Goal: Task Accomplishment & Management: Complete application form

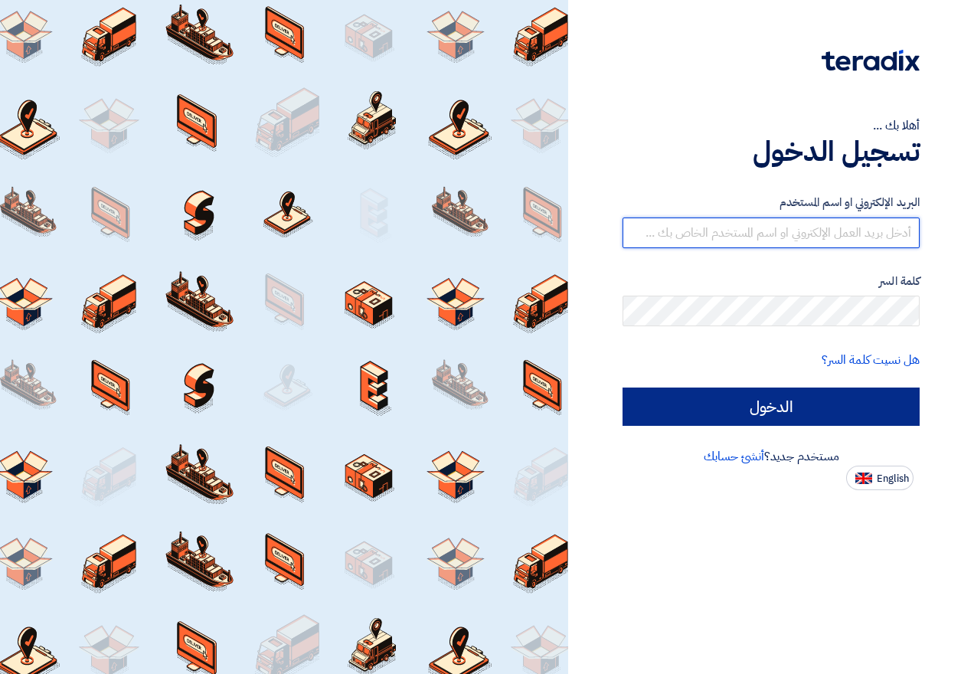
type input "[EMAIL_ADDRESS][DOMAIN_NAME]"
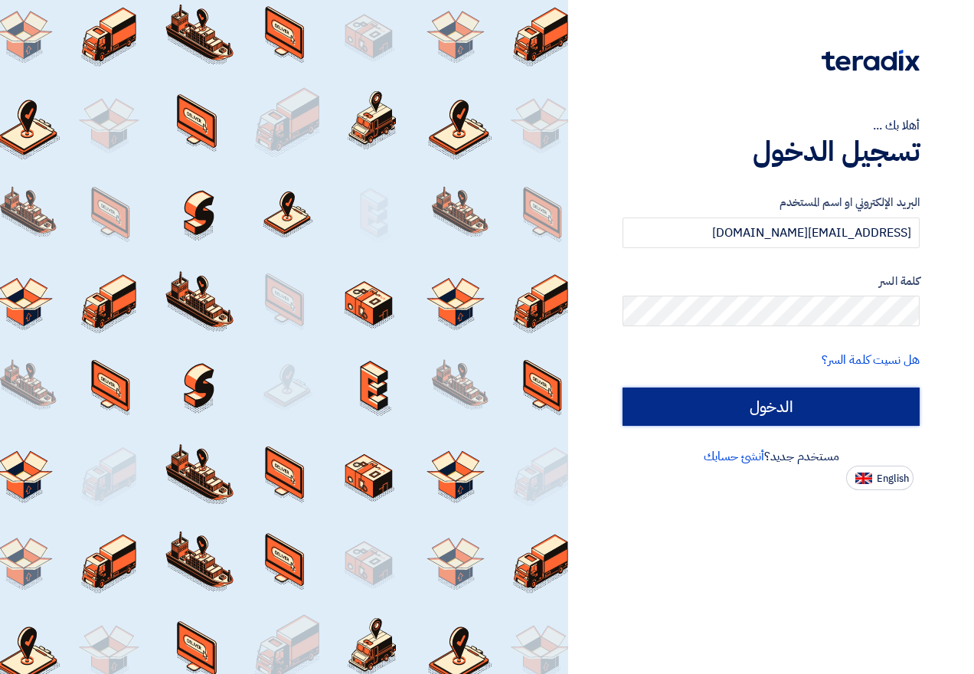
click at [803, 414] on input "الدخول" at bounding box center [771, 407] width 297 height 38
type input "Sign in"
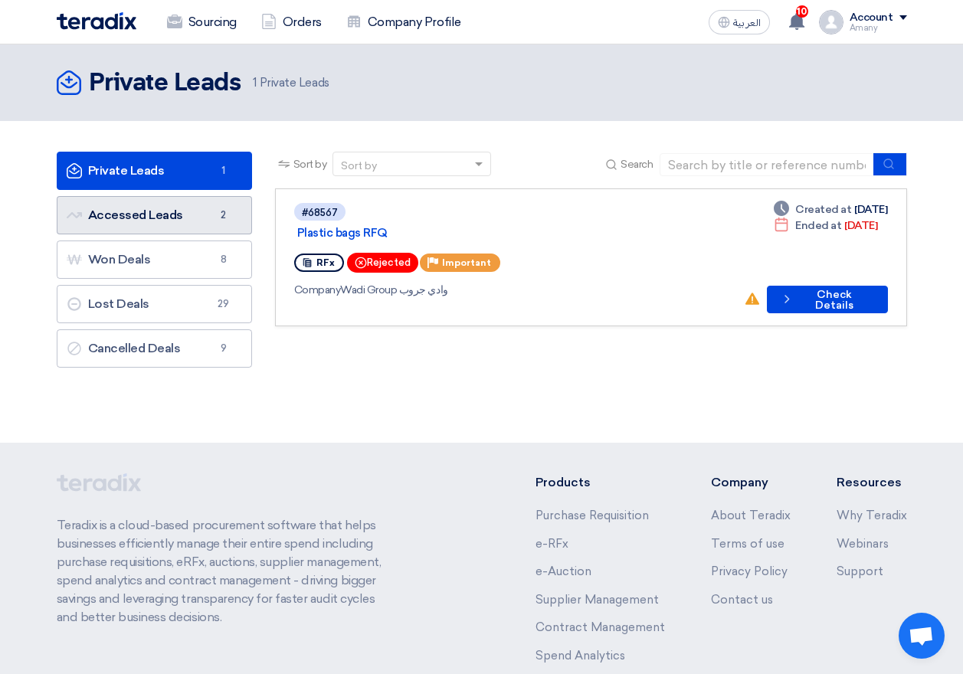
click at [95, 211] on link "Accessed Leads Accessed Leads 2" at bounding box center [154, 215] width 195 height 38
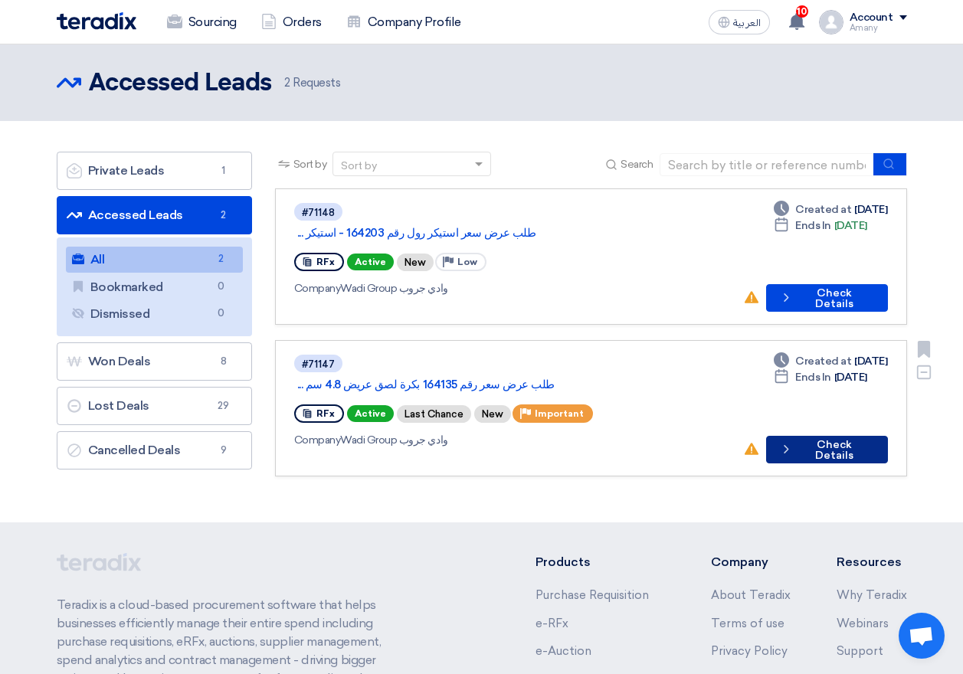
click at [823, 436] on button "Check details Check Details" at bounding box center [827, 450] width 122 height 28
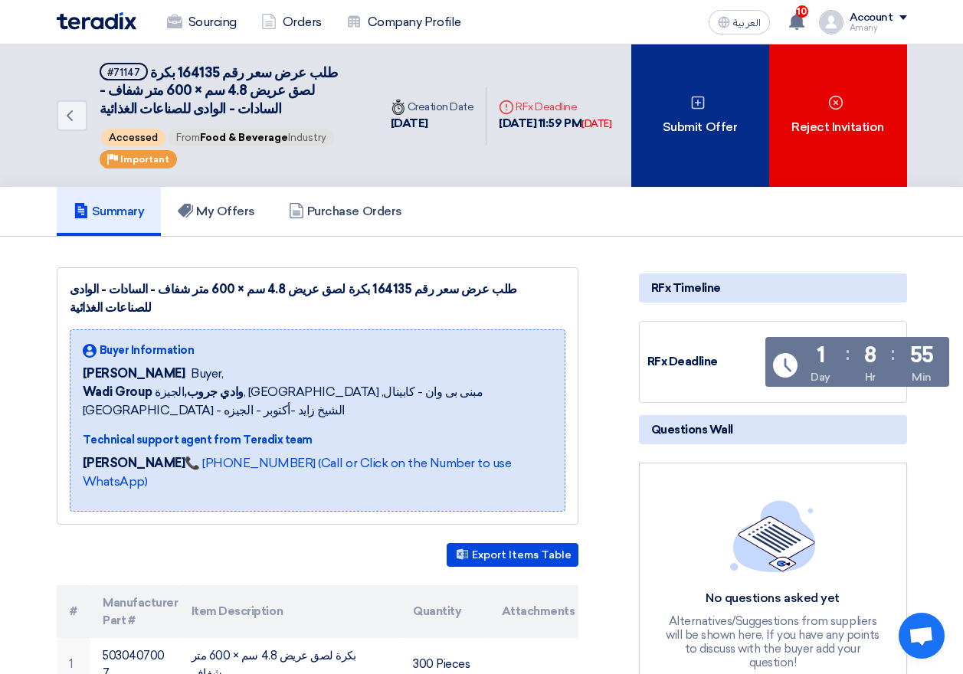
click at [709, 133] on div "Submit Offer" at bounding box center [700, 115] width 138 height 142
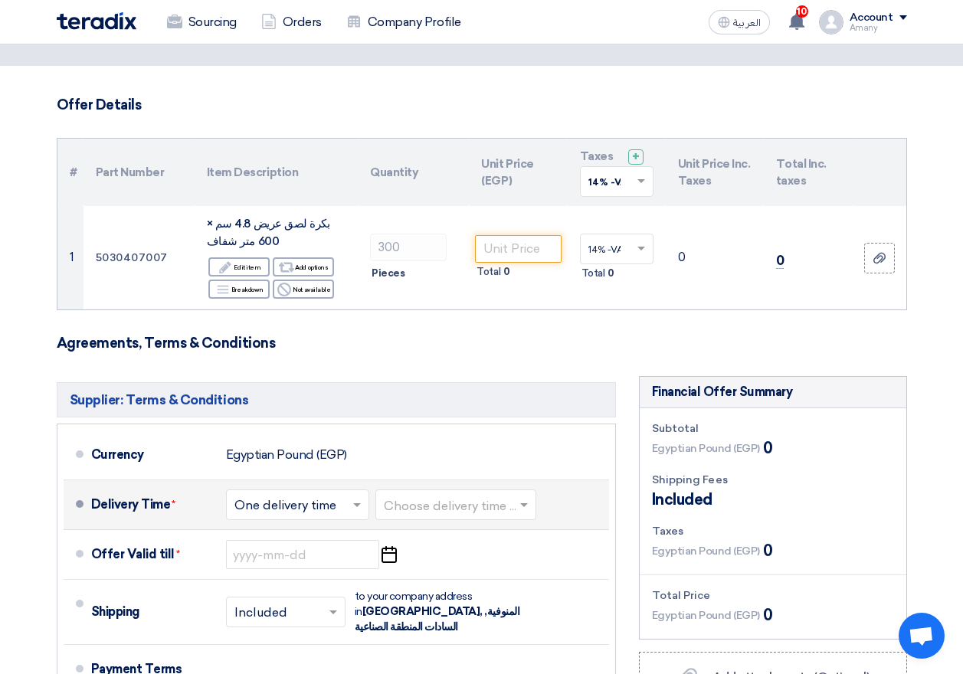
scroll to position [153, 0]
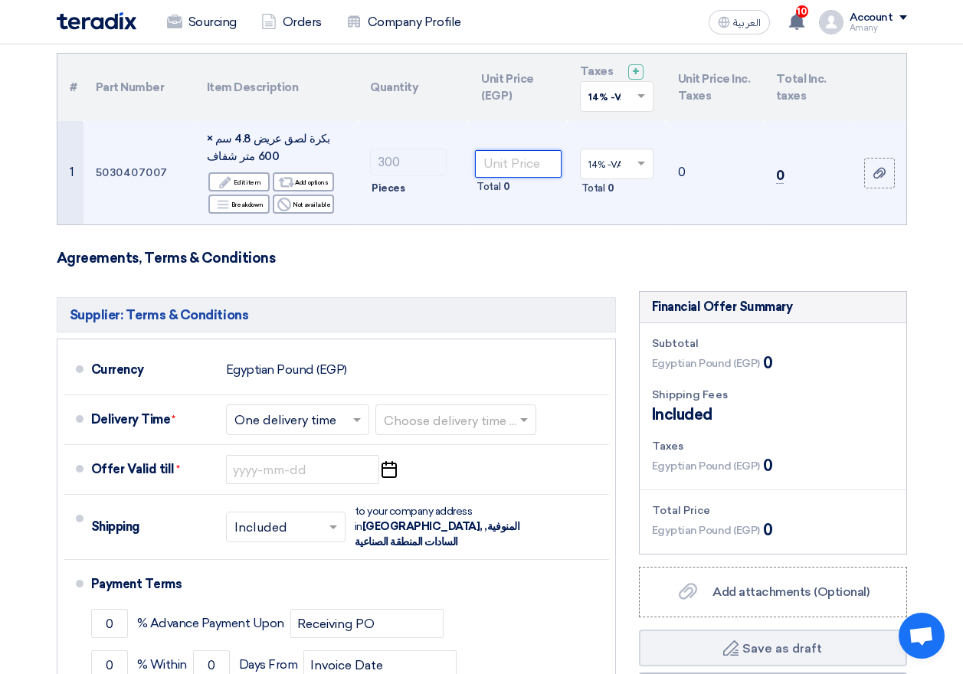
click at [521, 170] on input "number" at bounding box center [518, 164] width 86 height 28
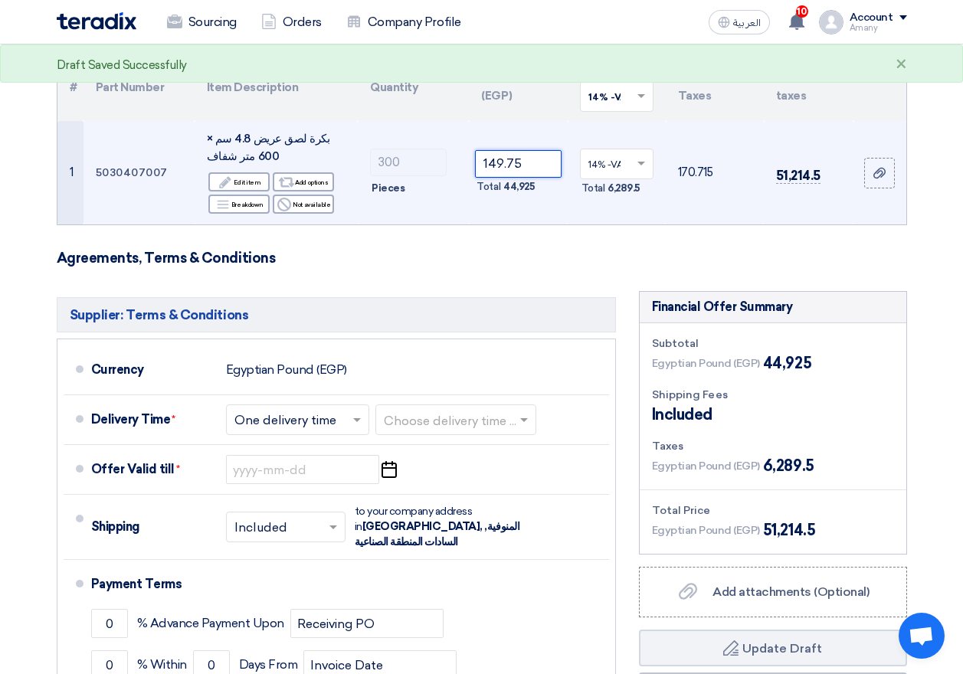
type input "149.75"
click at [639, 630] on button "Draft Update Draft" at bounding box center [773, 648] width 268 height 37
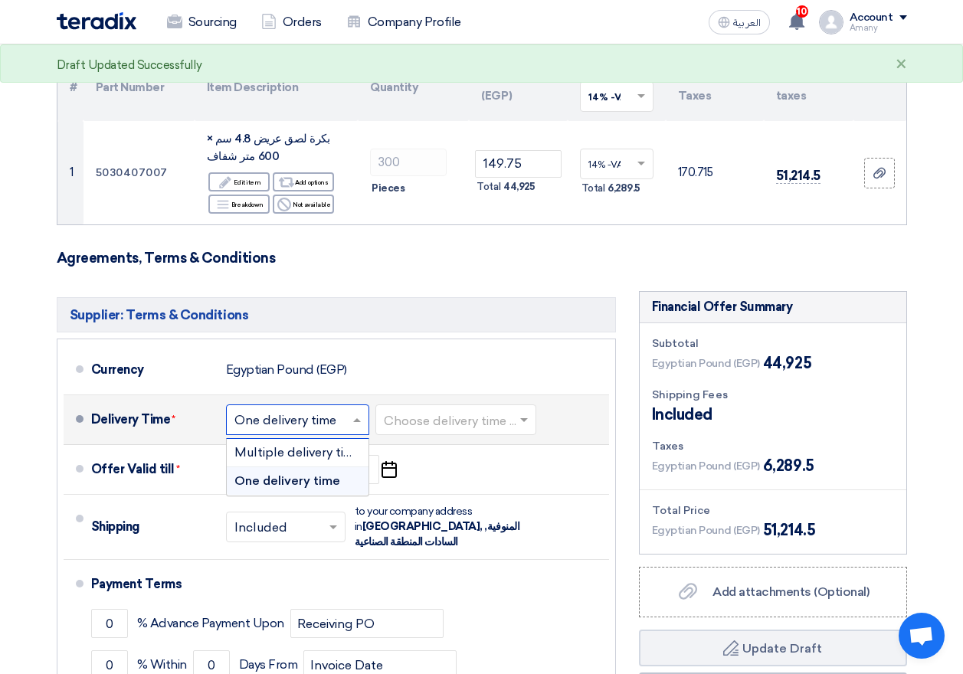
click at [363, 416] on span at bounding box center [358, 419] width 19 height 15
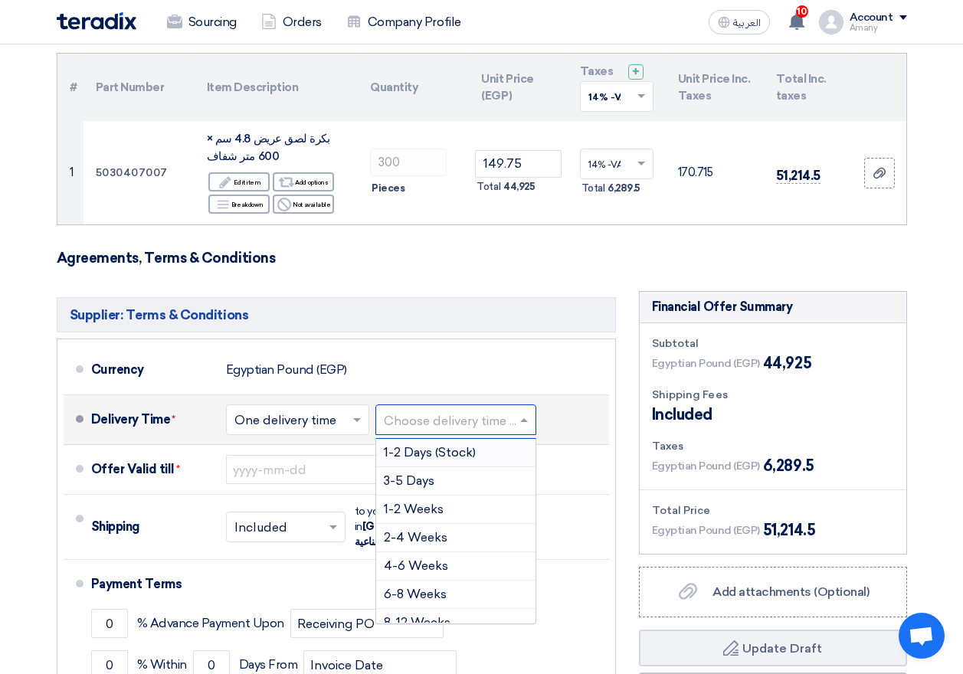
click at [528, 424] on span at bounding box center [525, 419] width 19 height 15
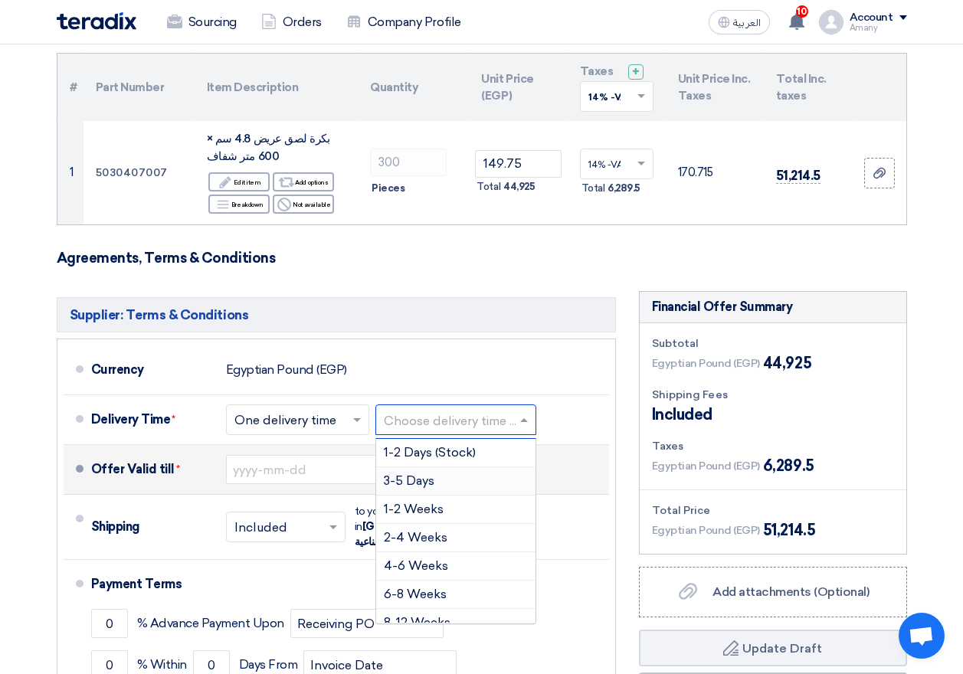
click at [459, 479] on div "3-5 Days" at bounding box center [455, 481] width 159 height 28
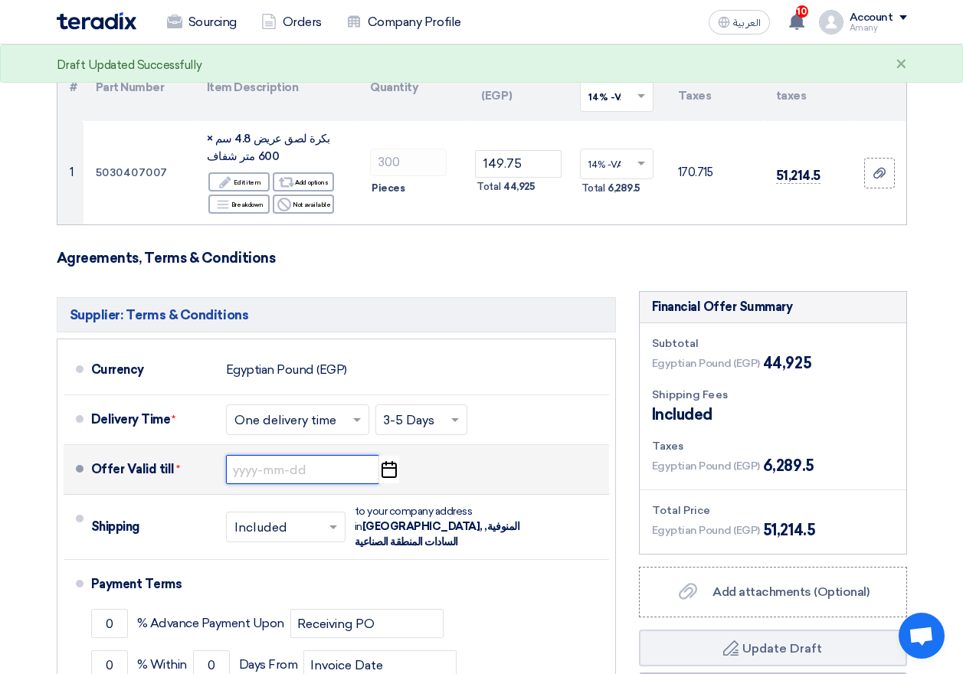
click at [289, 470] on input at bounding box center [302, 469] width 153 height 29
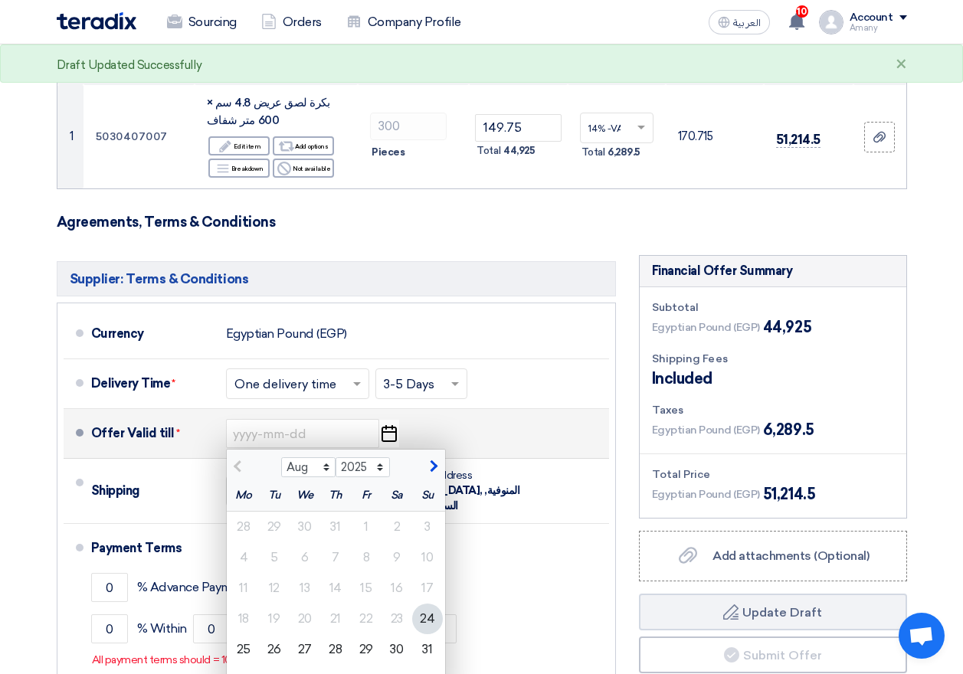
scroll to position [230, 0]
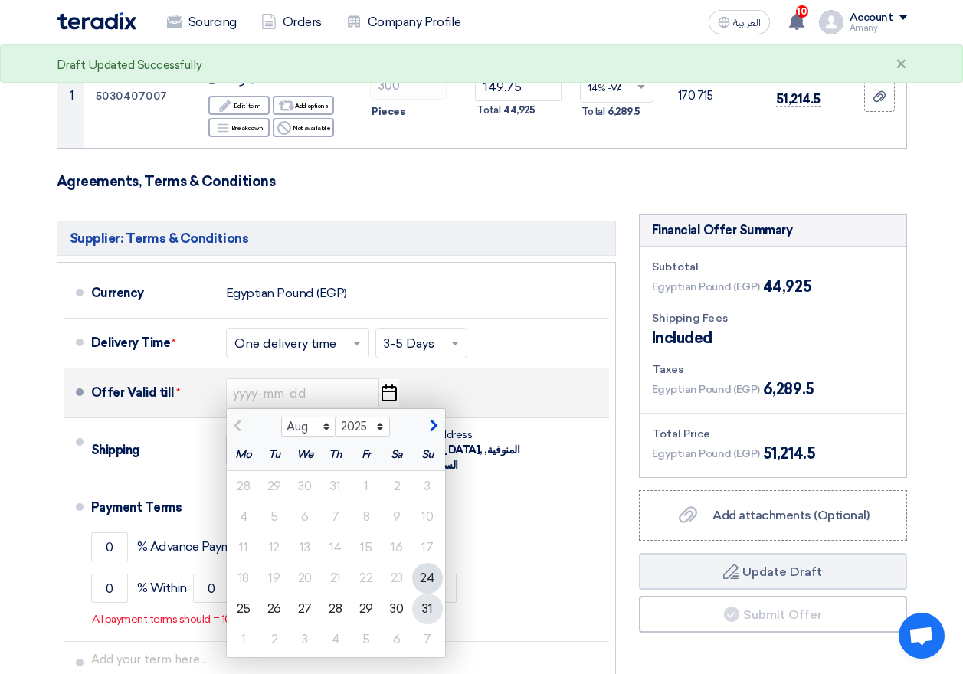
click at [418, 606] on div "31" at bounding box center [427, 609] width 31 height 31
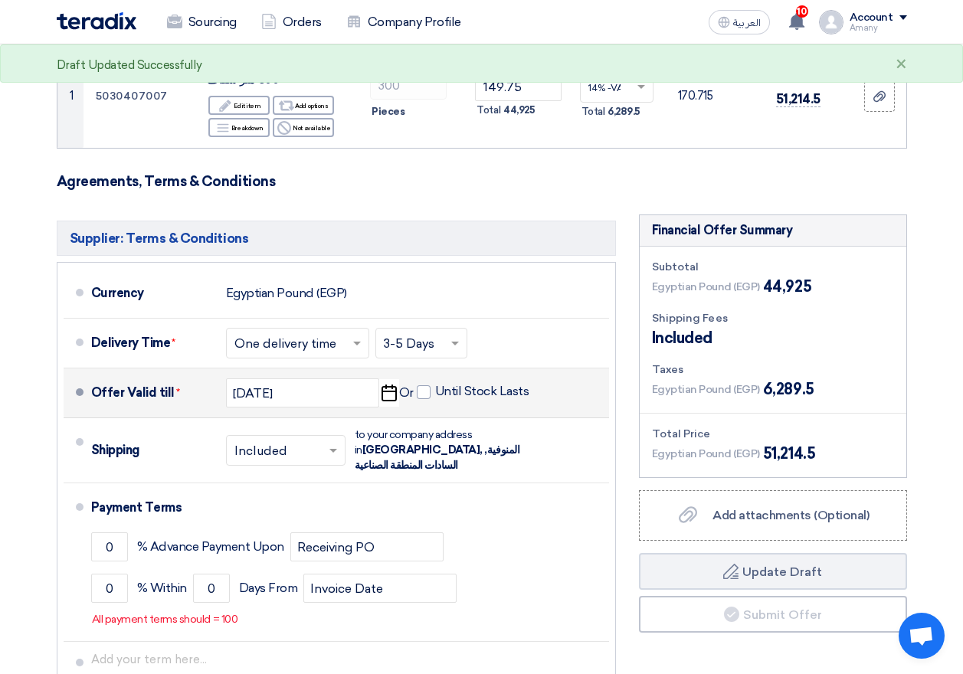
click at [391, 398] on icon "Pick a date" at bounding box center [388, 393] width 21 height 28
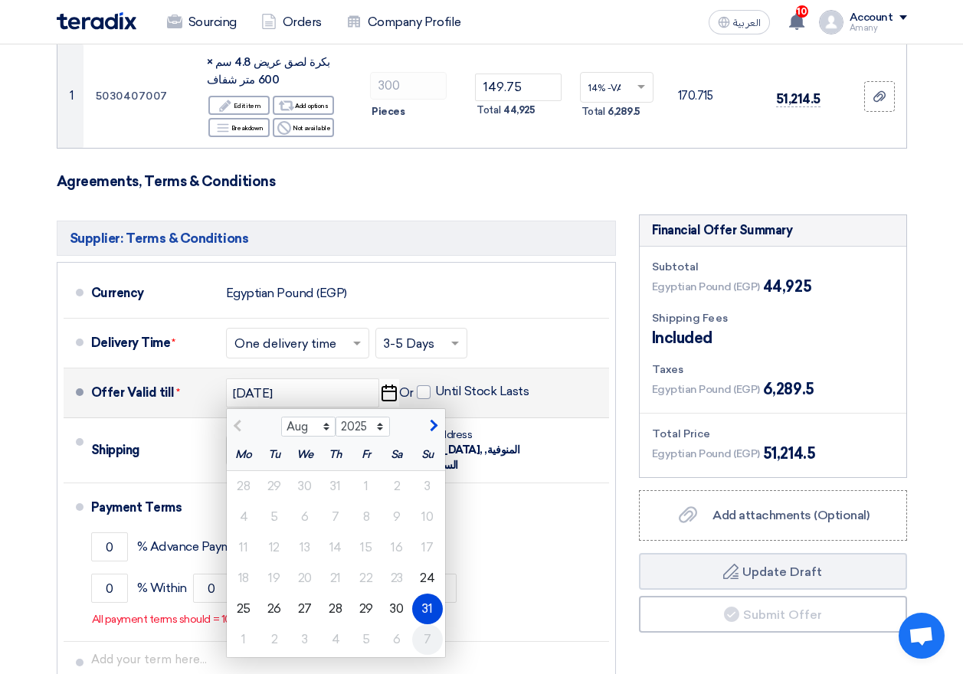
click at [436, 630] on div "7" at bounding box center [427, 639] width 31 height 31
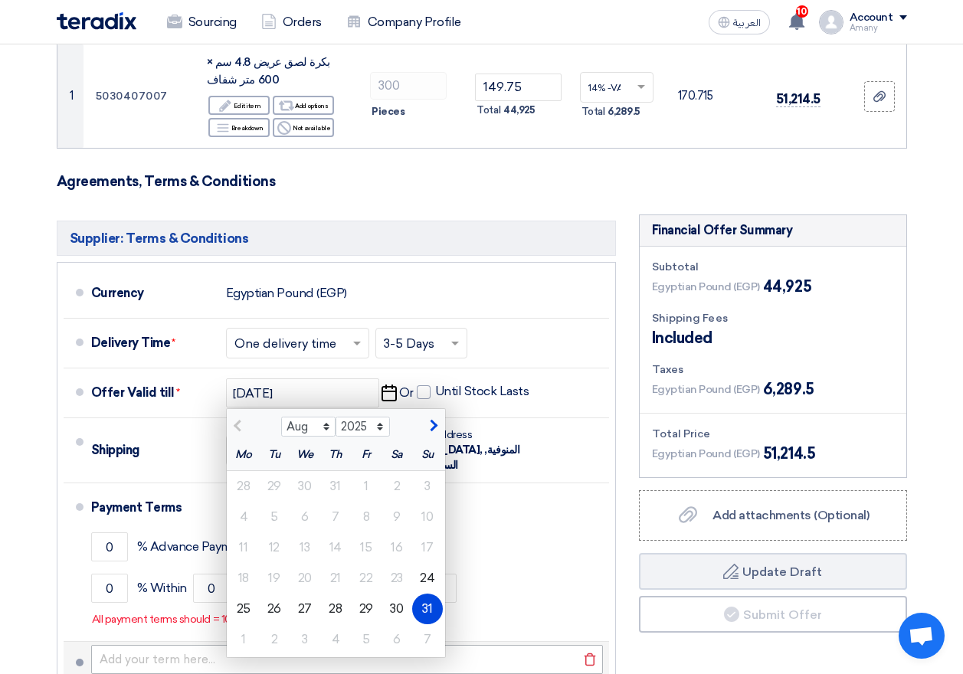
type input "[DATE]"
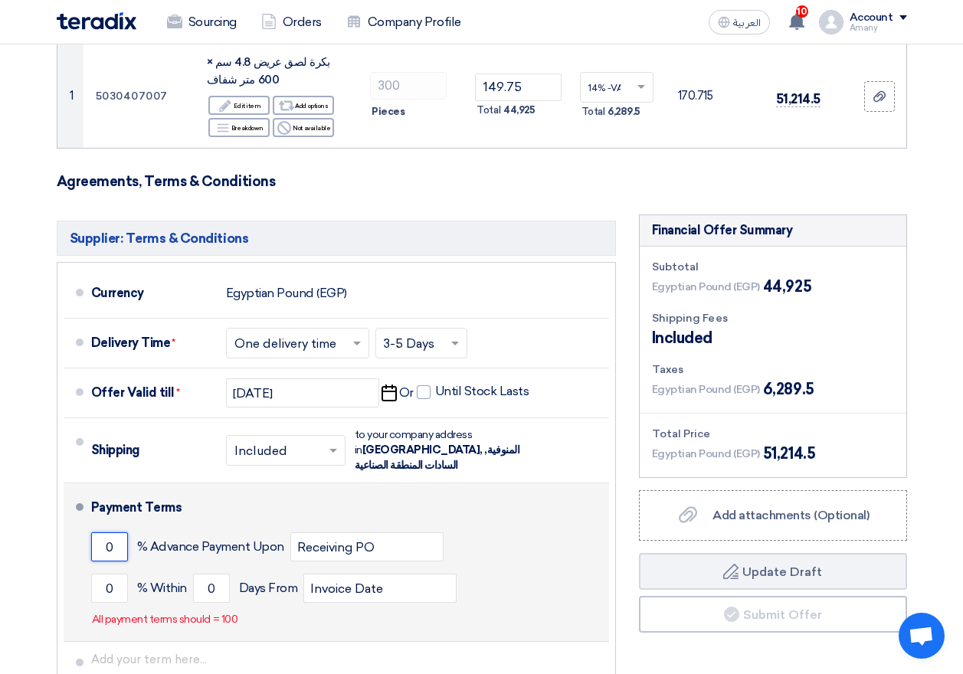
drag, startPoint x: 122, startPoint y: 534, endPoint x: 102, endPoint y: 530, distance: 20.3
click at [102, 532] on input "0" at bounding box center [109, 546] width 37 height 29
drag, startPoint x: 123, startPoint y: 575, endPoint x: 101, endPoint y: 572, distance: 22.4
click at [101, 574] on input "0" at bounding box center [109, 588] width 37 height 29
type input "100"
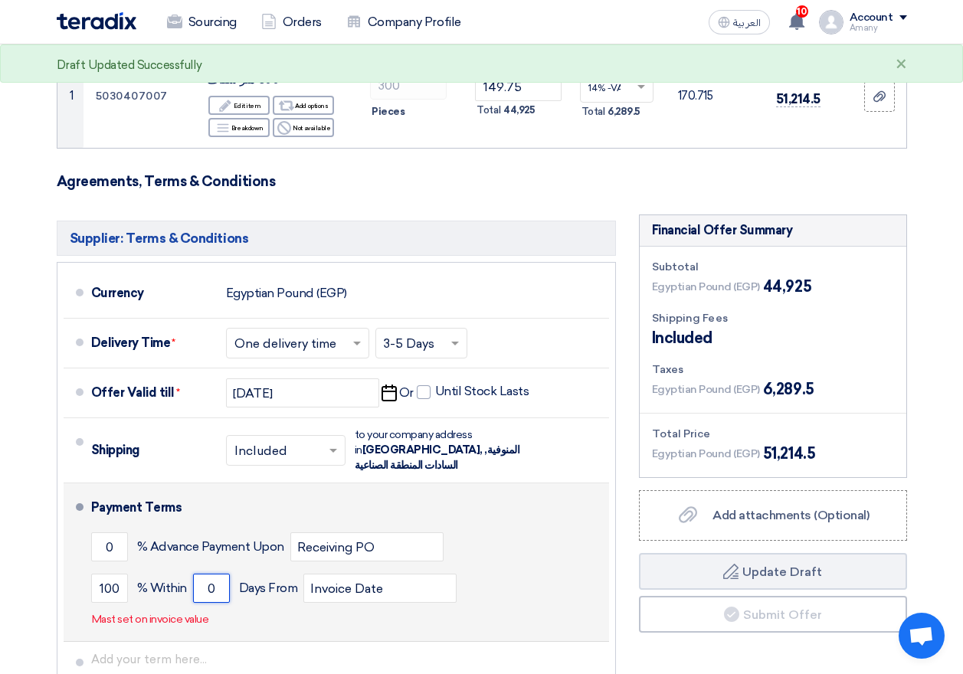
drag, startPoint x: 217, startPoint y: 570, endPoint x: 199, endPoint y: 572, distance: 17.8
click at [205, 574] on input "0" at bounding box center [211, 588] width 37 height 29
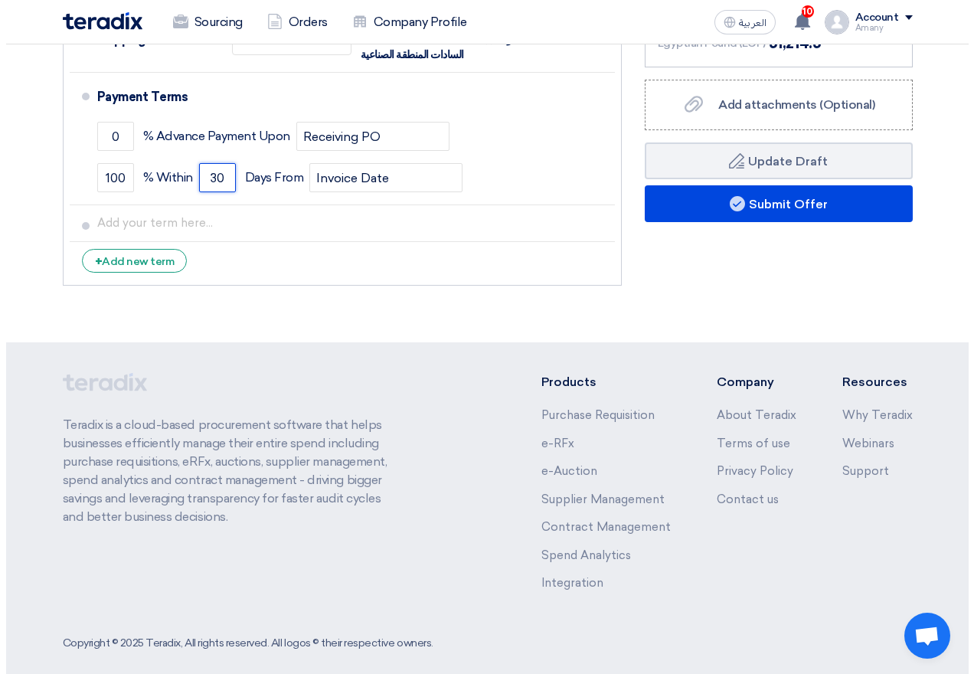
scroll to position [487, 0]
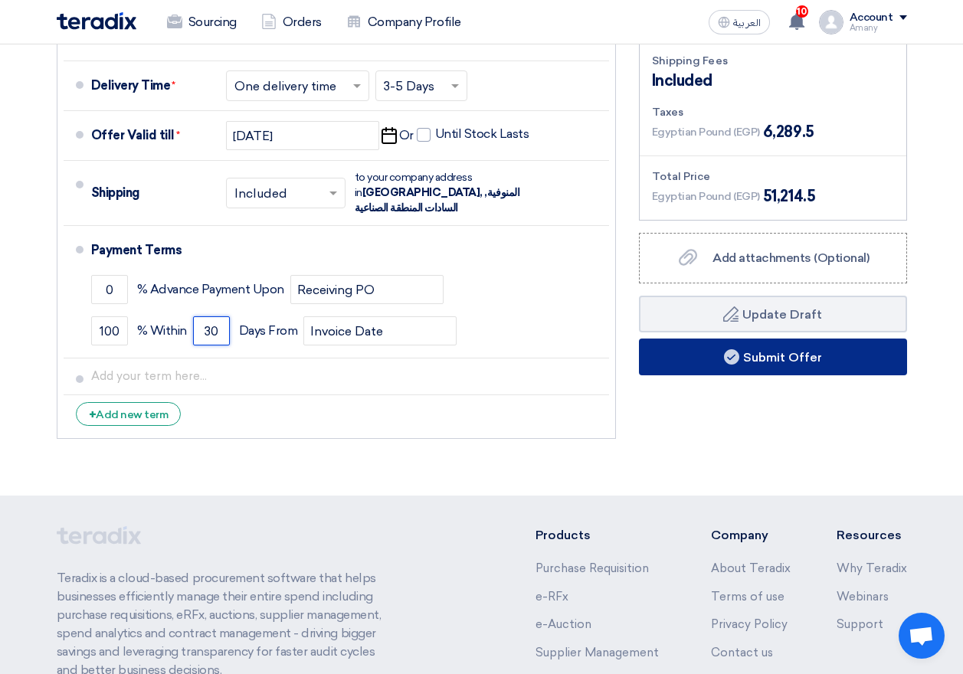
type input "30"
click at [816, 361] on button "Submit Offer" at bounding box center [773, 357] width 268 height 37
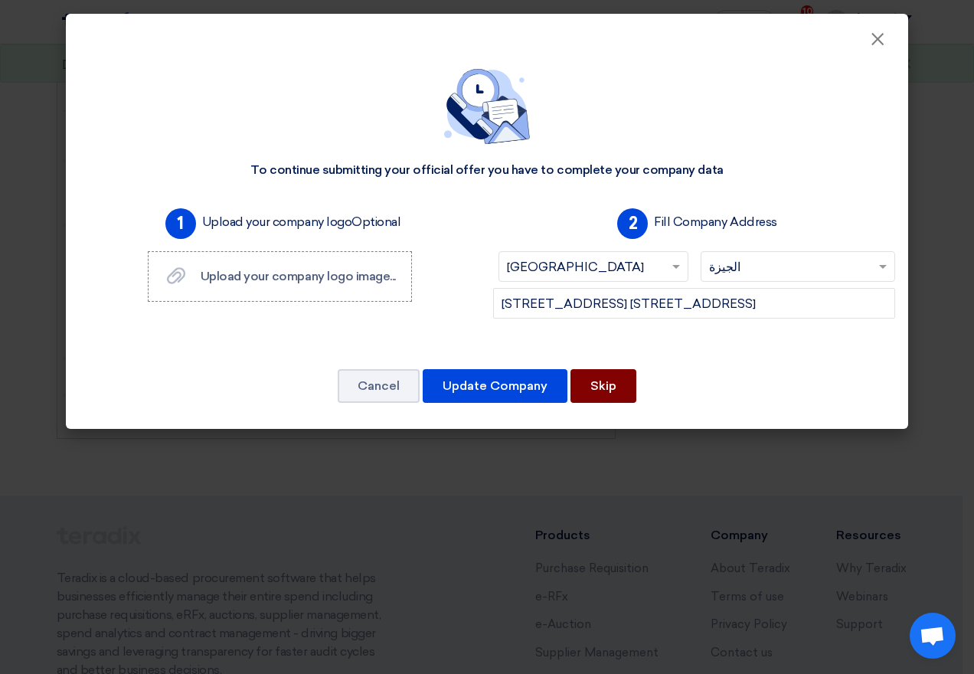
click at [582, 384] on button "Skip" at bounding box center [604, 386] width 66 height 34
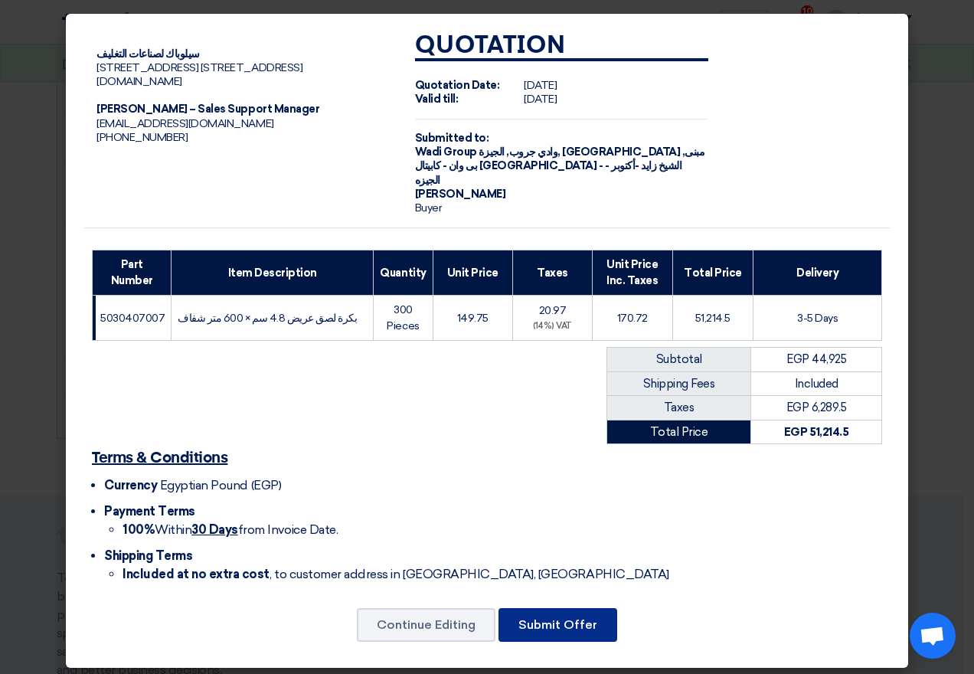
click at [537, 608] on button "Submit Offer" at bounding box center [558, 625] width 119 height 34
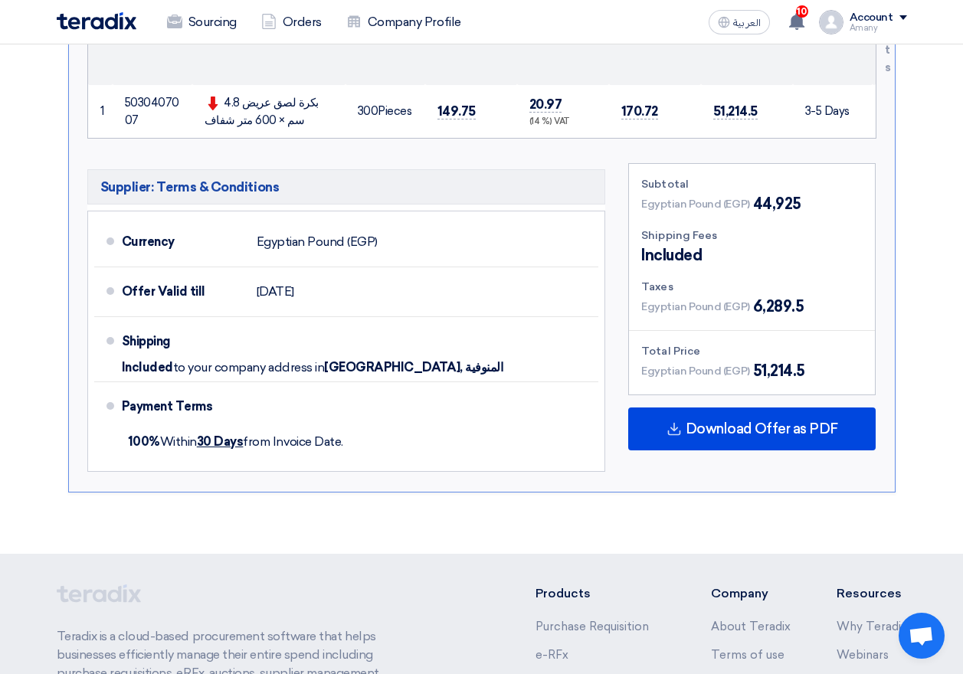
scroll to position [689, 0]
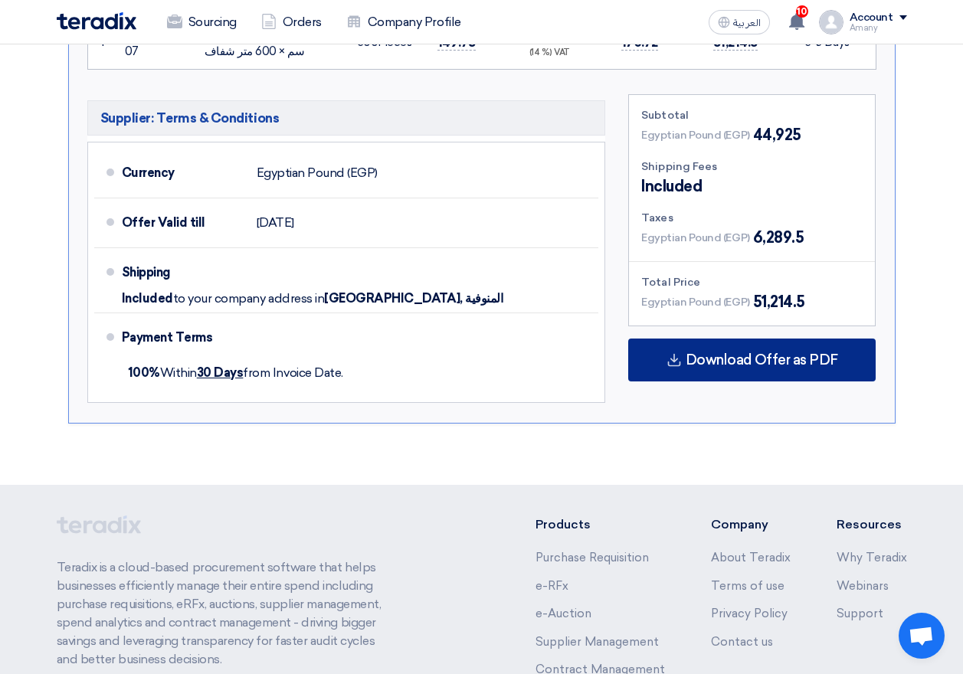
click at [741, 358] on span "Download Offer as PDF" at bounding box center [761, 360] width 152 height 14
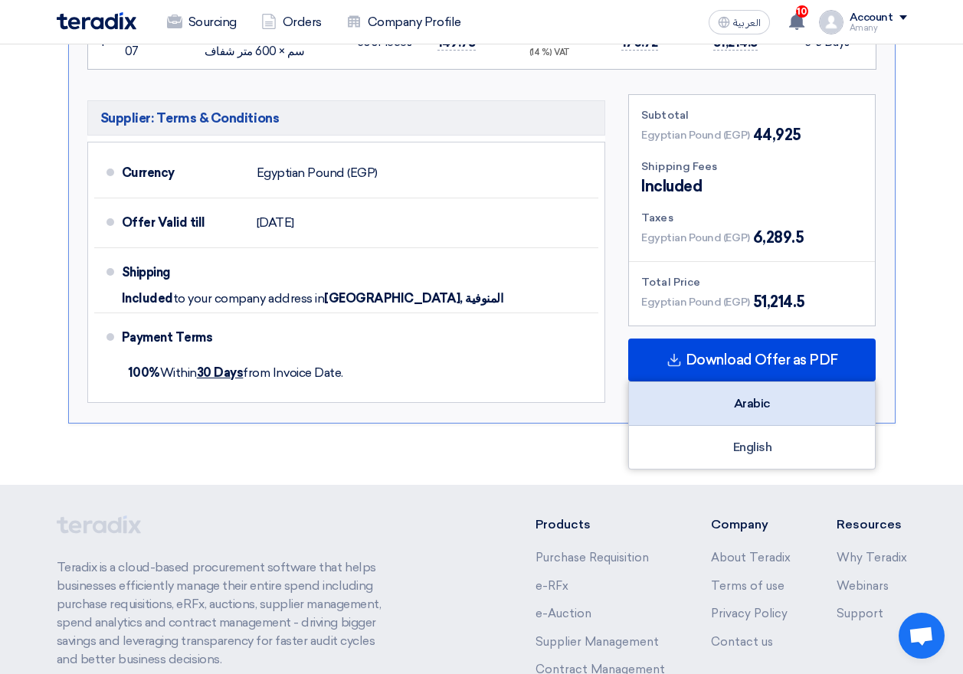
click at [758, 396] on div "Arabic" at bounding box center [752, 404] width 246 height 44
